Goal: Find specific page/section: Find specific page/section

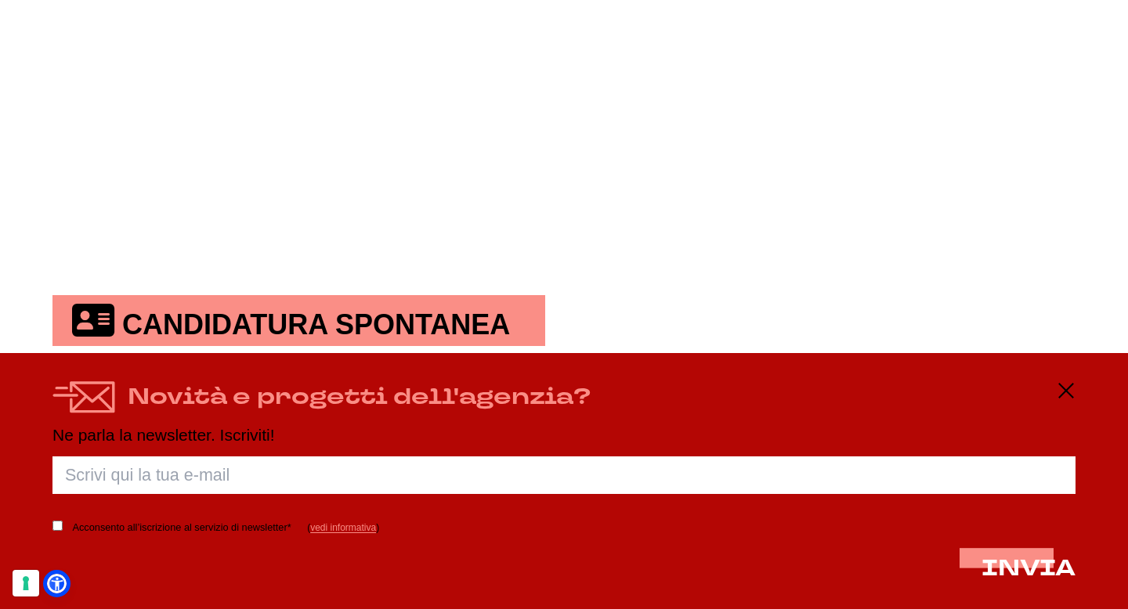
scroll to position [798, 0]
click at [1061, 410] on div "Novità e progetti dell'agenzia?" at bounding box center [563, 397] width 1023 height 32
click at [1061, 400] on div "Novità e progetti dell'agenzia?" at bounding box center [563, 397] width 1023 height 32
click at [1066, 395] on icon at bounding box center [1065, 390] width 19 height 19
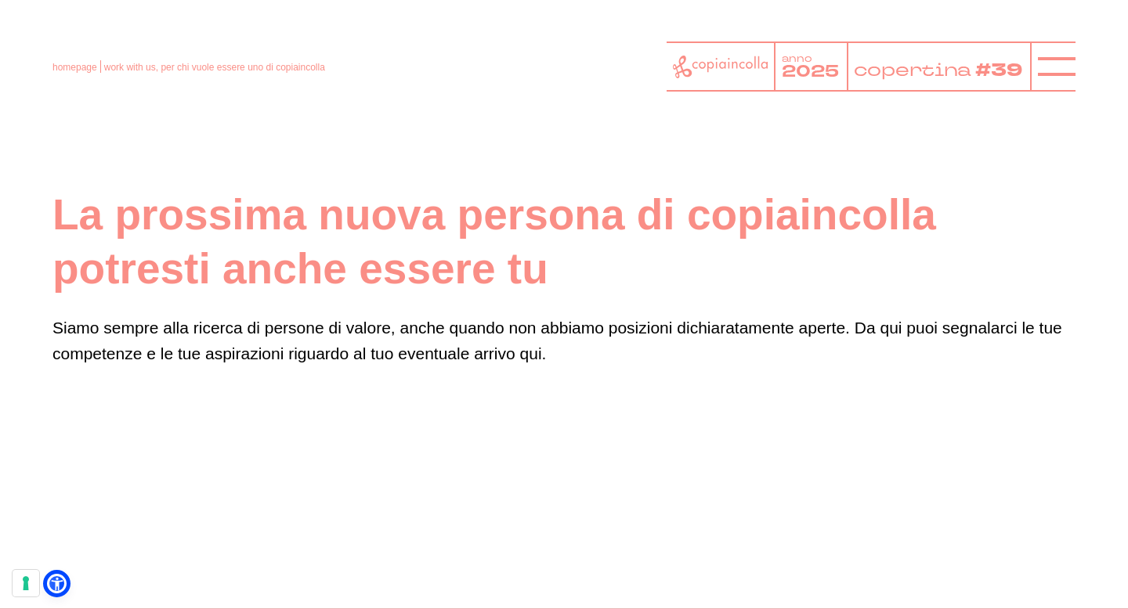
scroll to position [0, 0]
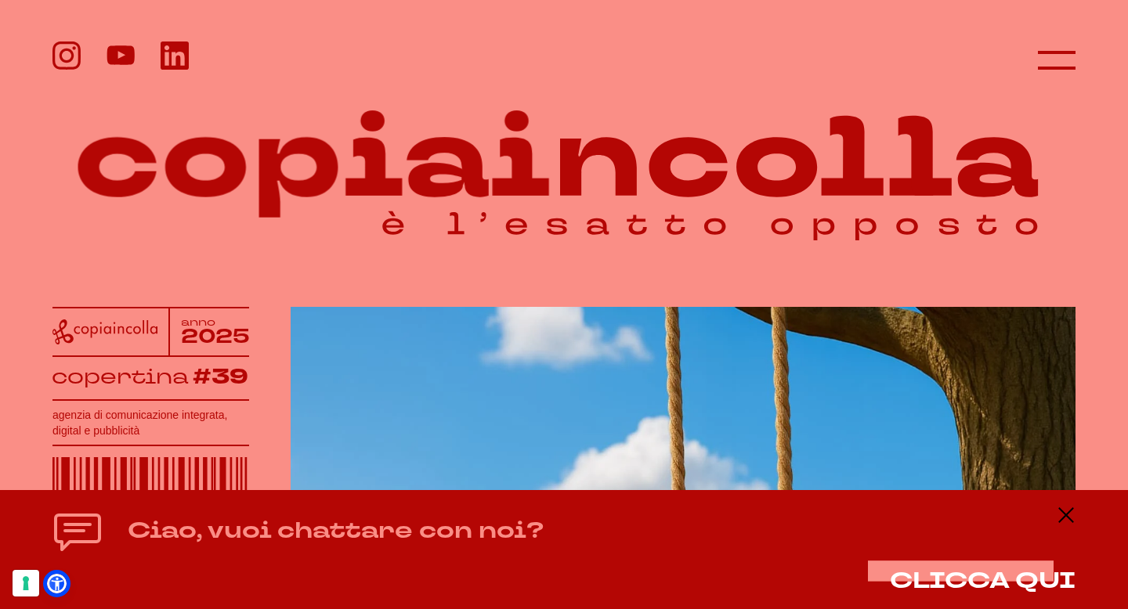
click at [530, 139] on icon at bounding box center [563, 155] width 1023 height 199
